Goal: Task Accomplishment & Management: Manage account settings

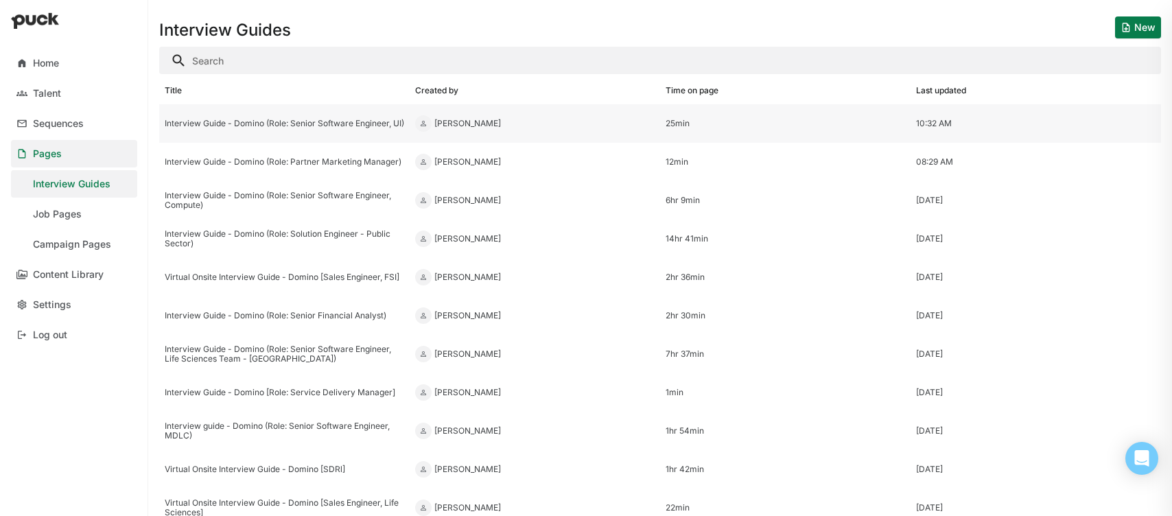
click at [283, 111] on div "Interview Guide - Domino (Role: Senior Software Engineer, UI)" at bounding box center [284, 123] width 250 height 38
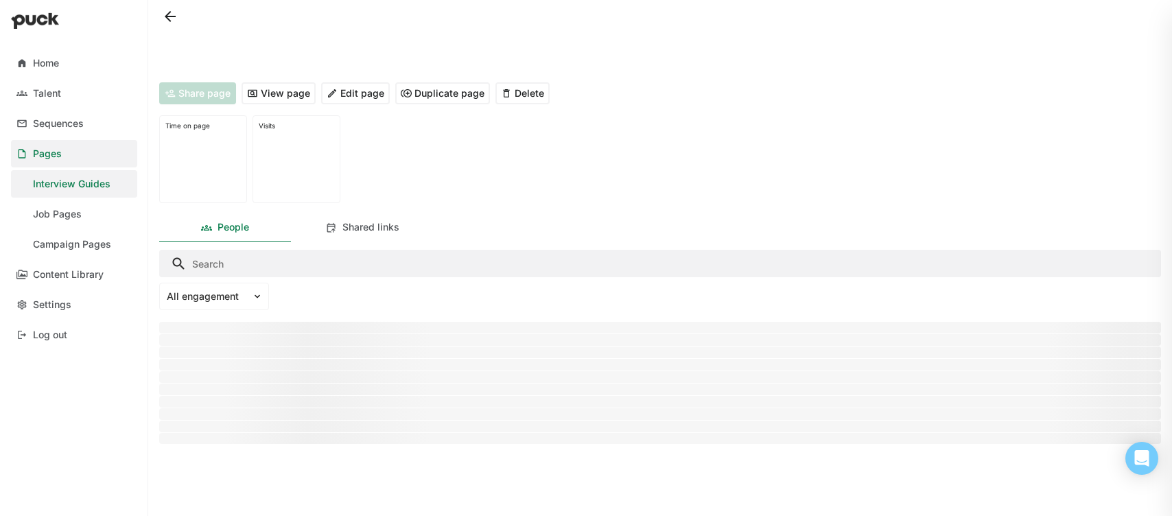
click at [369, 89] on button "Edit page" at bounding box center [355, 93] width 69 height 22
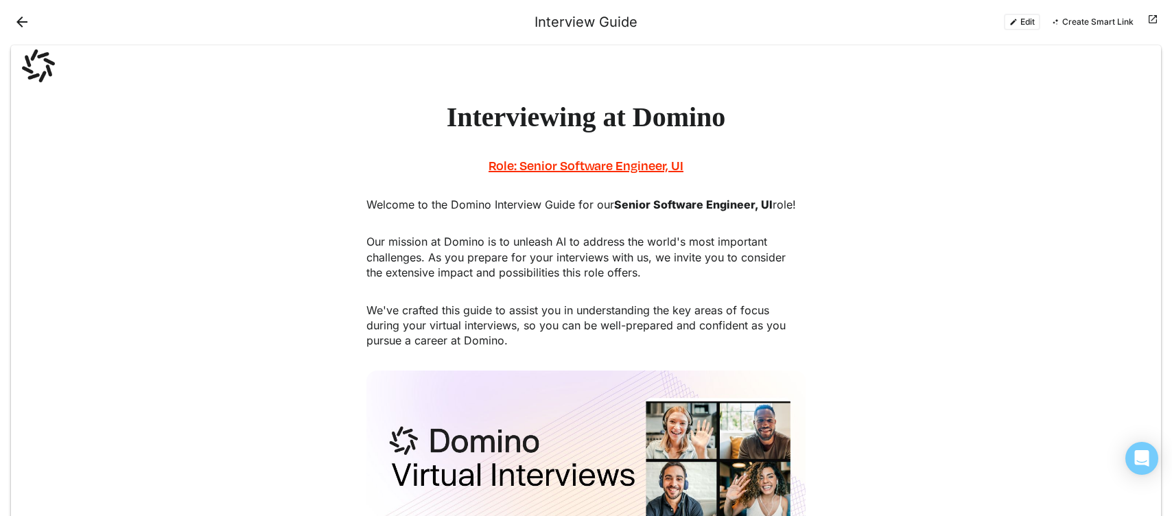
click at [1025, 20] on button "Edit" at bounding box center [1022, 22] width 36 height 16
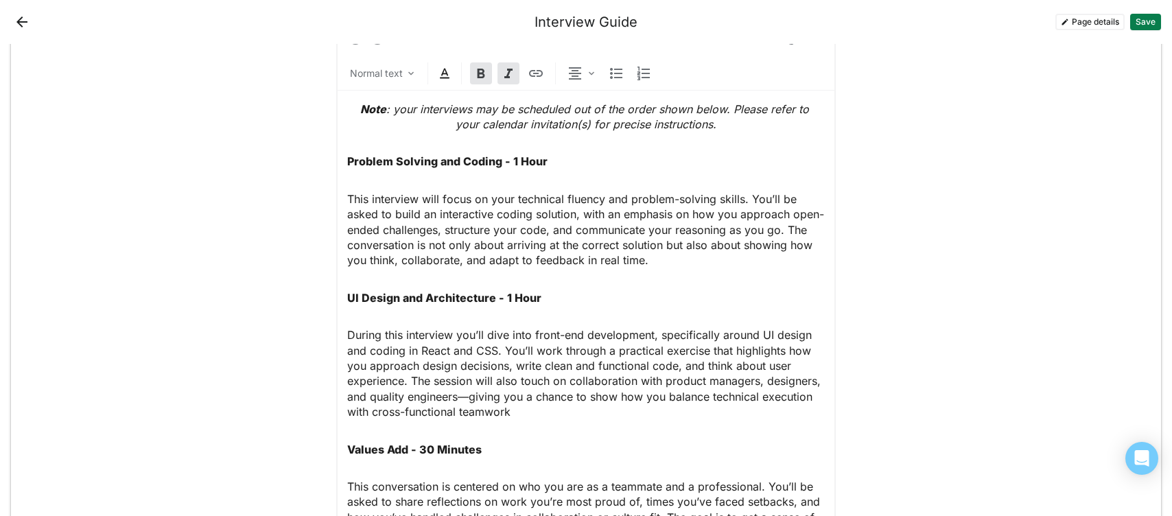
scroll to position [1109, 0]
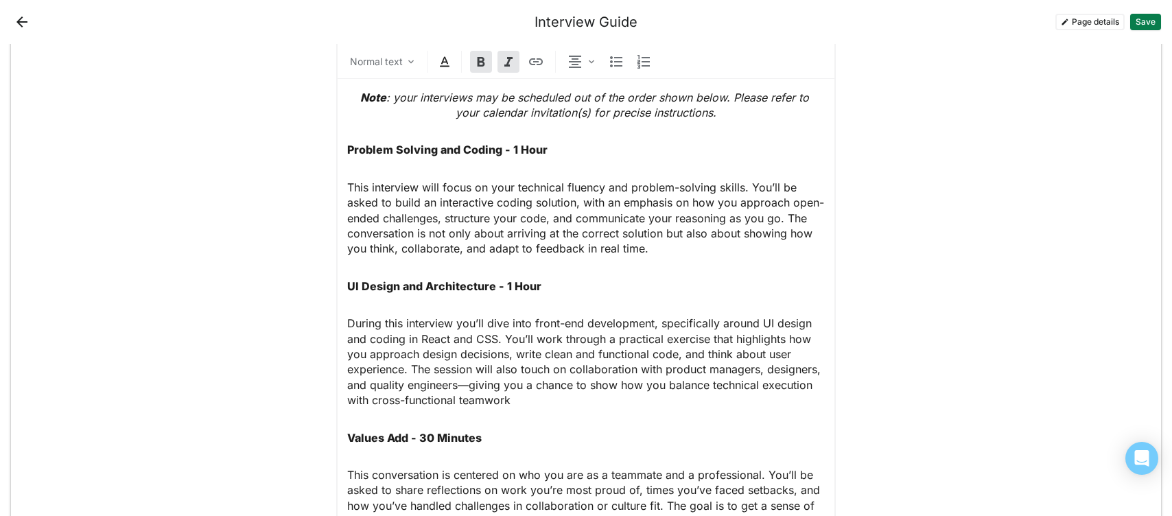
click at [438, 333] on p "During this interview you’ll dive into front-end development, specifically arou…" at bounding box center [585, 362] width 477 height 92
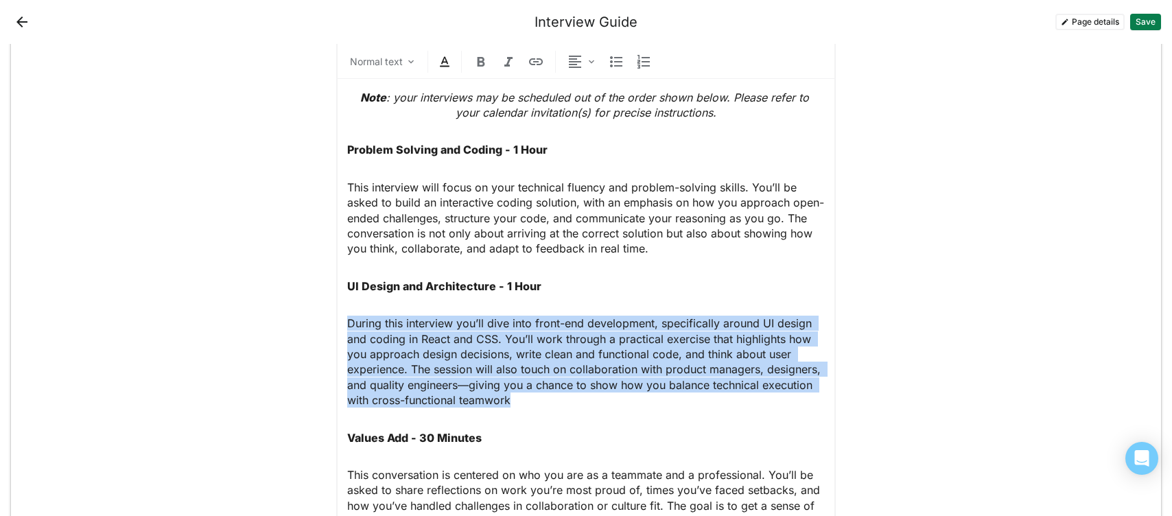
click at [438, 333] on p "During this interview you’ll dive into front-end development, specifically arou…" at bounding box center [585, 362] width 477 height 92
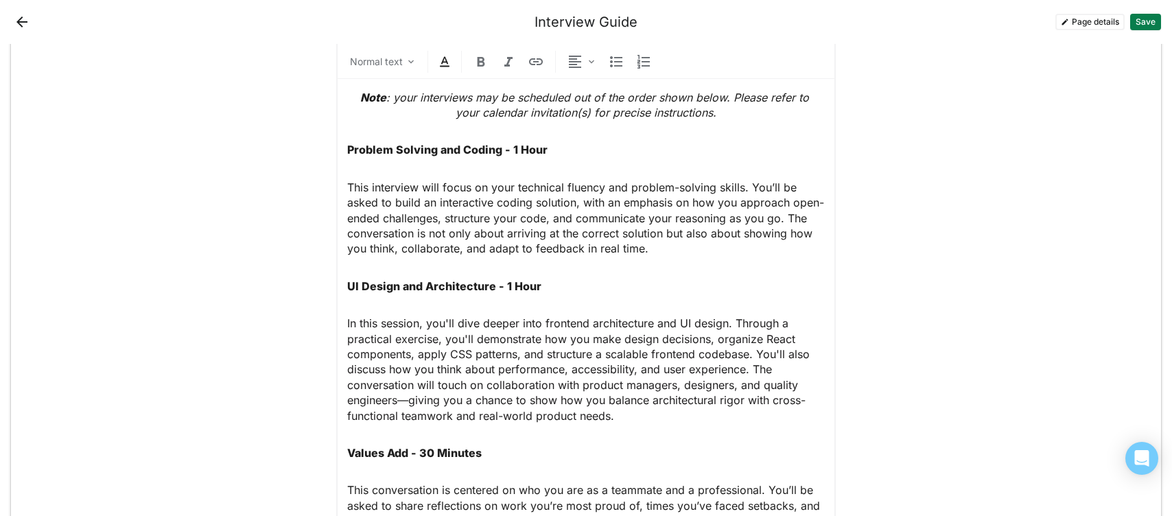
scroll to position [1126, 0]
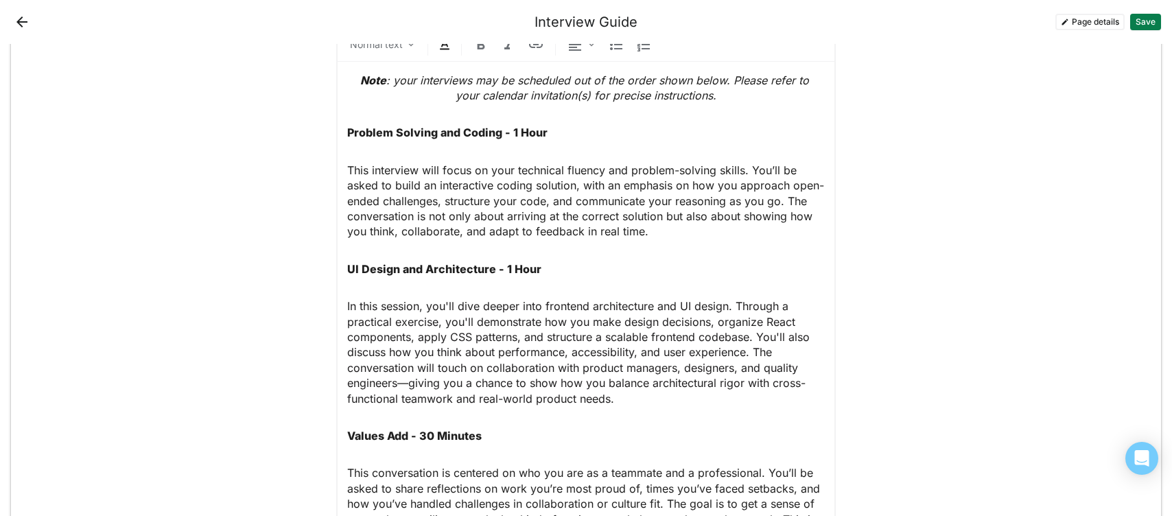
click at [349, 131] on strong "Problem Solving and Coding - 1 Hour" at bounding box center [447, 133] width 200 height 14
click at [390, 187] on p "This interview will focus on your technical fluency and problem-solving skills.…" at bounding box center [585, 201] width 477 height 77
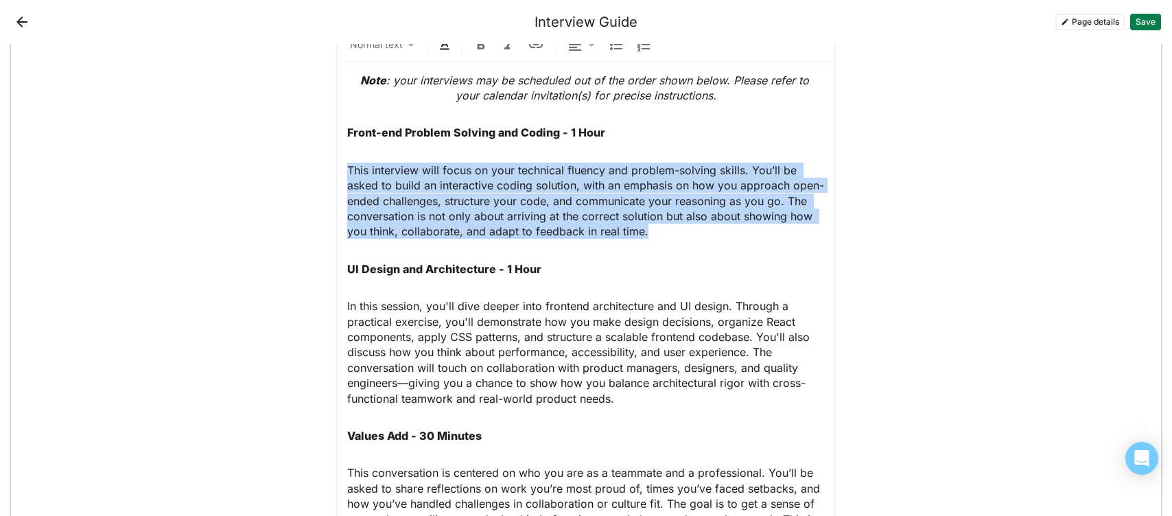
click at [390, 187] on p "This interview will focus on your technical fluency and problem-solving skills.…" at bounding box center [585, 201] width 477 height 77
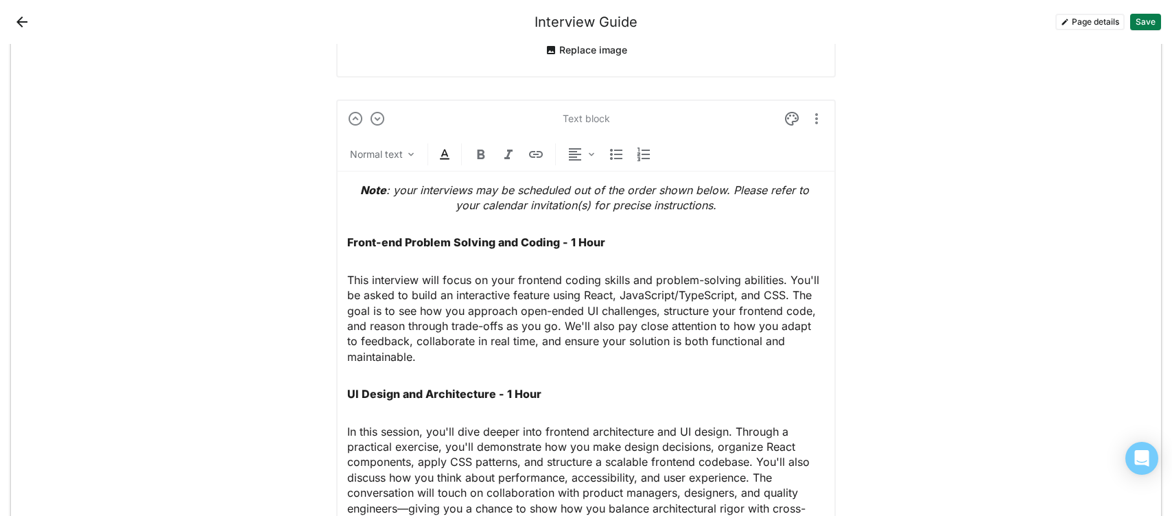
scroll to position [991, 0]
click at [381, 244] on strong "Front-end Problem Solving and Coding - 1 Hour" at bounding box center [476, 244] width 258 height 14
click at [1145, 23] on button "Save" at bounding box center [1145, 22] width 31 height 16
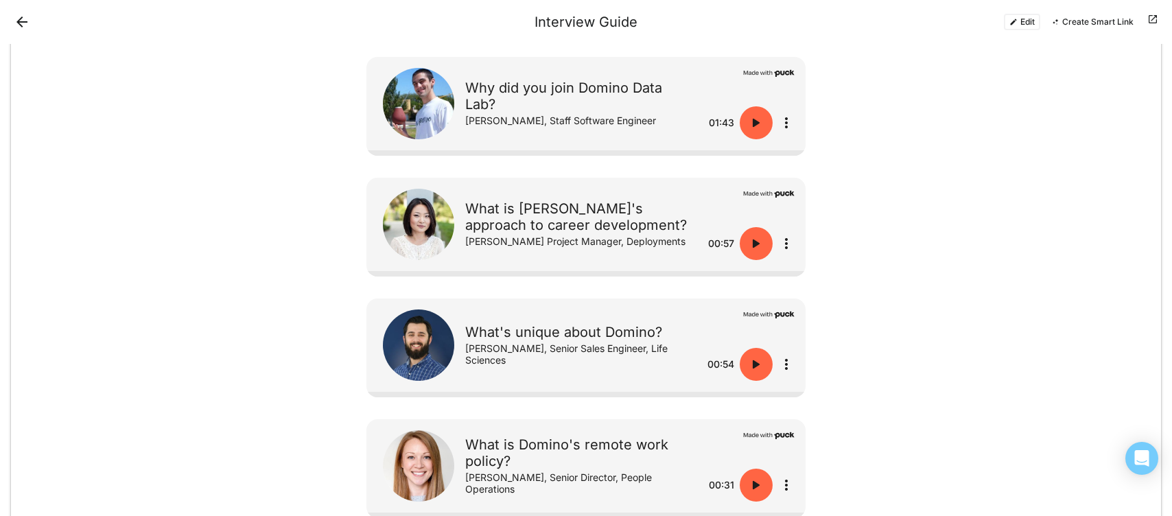
scroll to position [2096, 0]
